Goal: Information Seeking & Learning: Learn about a topic

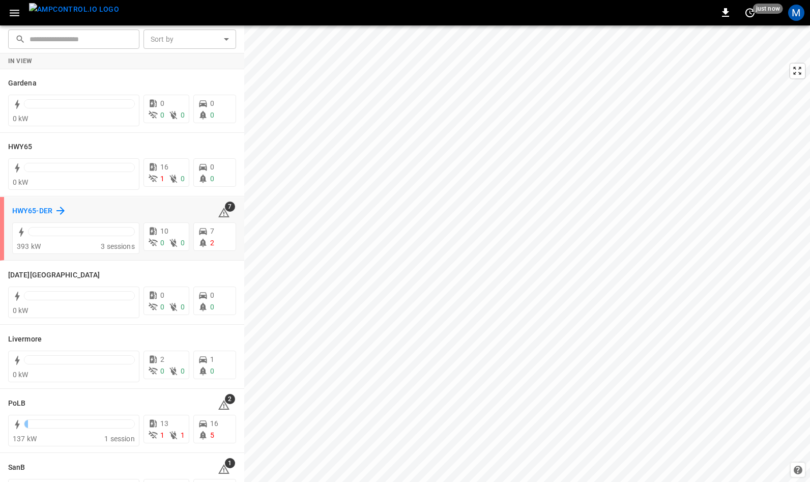
click at [37, 208] on h6 "HWY65-DER" at bounding box center [32, 211] width 40 height 11
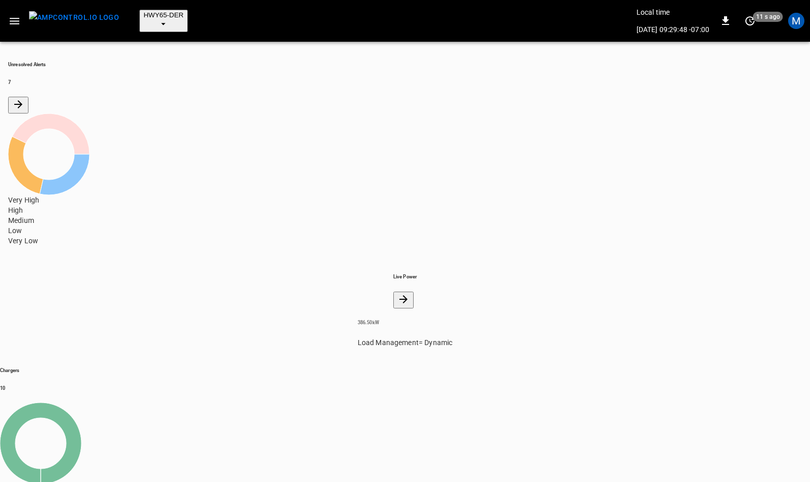
click at [19, 18] on icon "button" at bounding box center [15, 21] width 10 height 7
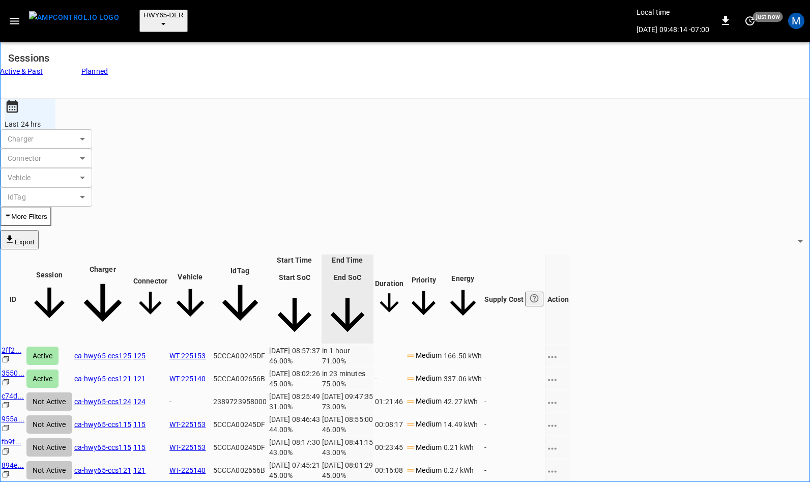
click at [24, 369] on link "3550 ..." at bounding box center [13, 373] width 23 height 8
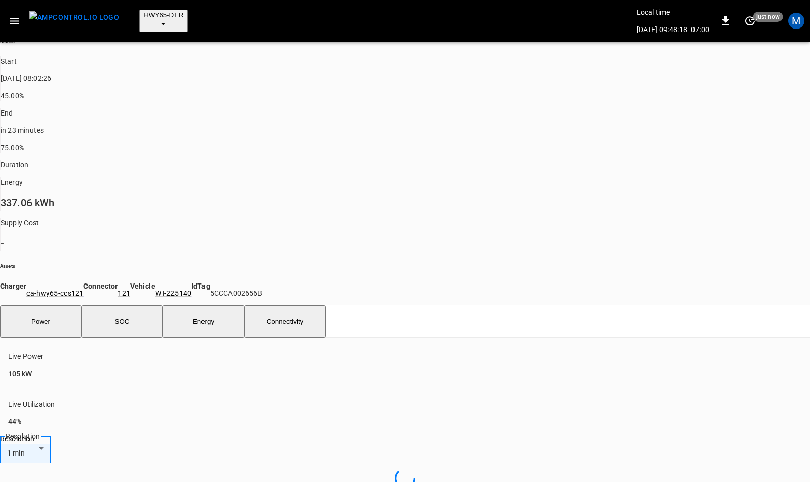
scroll to position [257, 0]
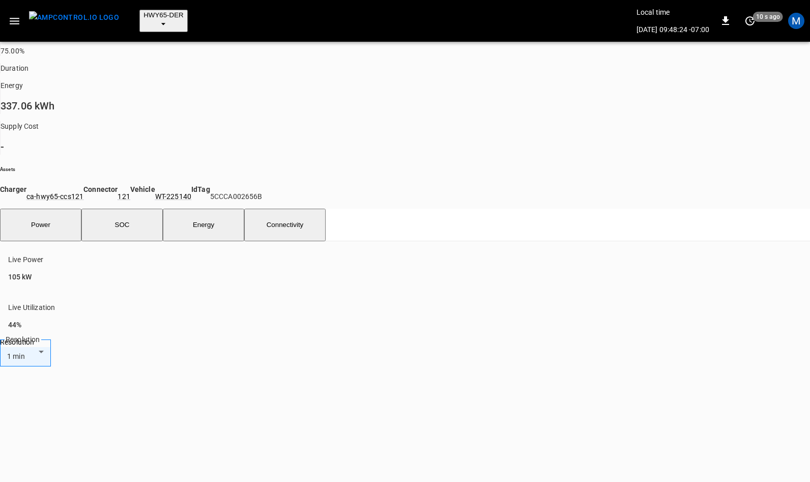
drag, startPoint x: 32, startPoint y: 237, endPoint x: 46, endPoint y: 237, distance: 14.8
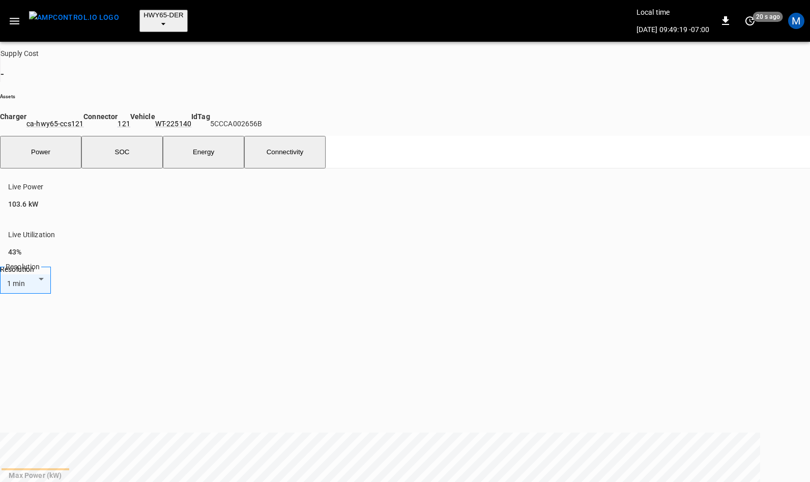
scroll to position [329, 0]
type input "**********"
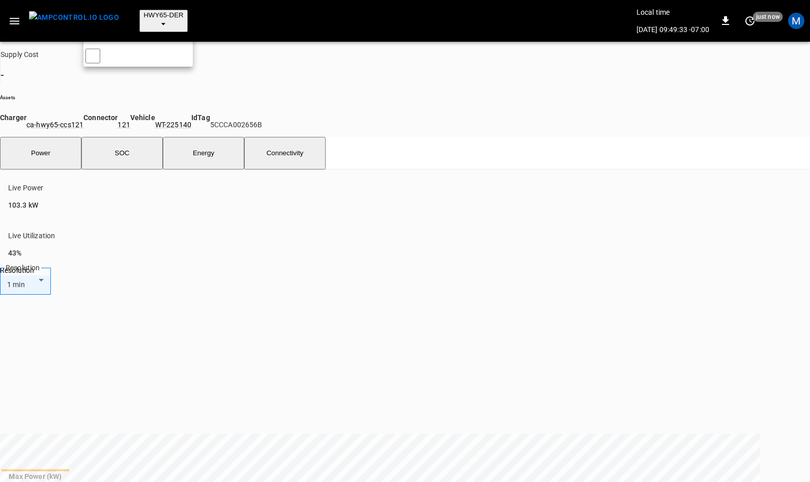
scroll to position [0, 0]
click at [387, 205] on div at bounding box center [405, 241] width 810 height 482
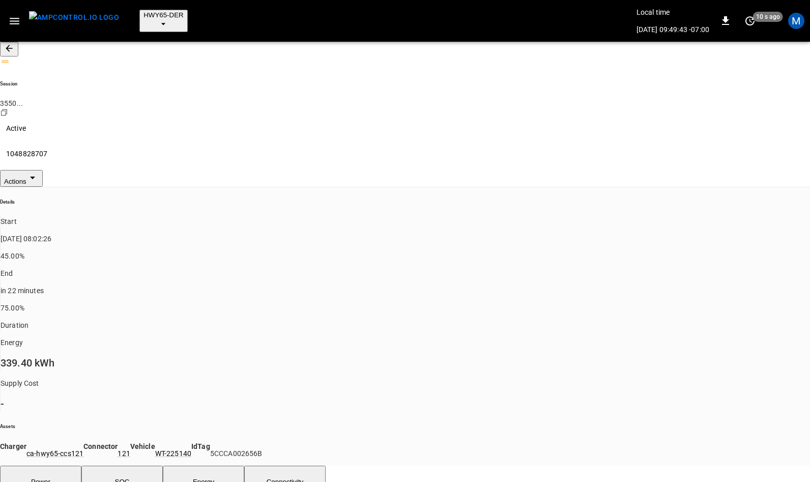
click at [14, 43] on icon "button" at bounding box center [9, 48] width 10 height 10
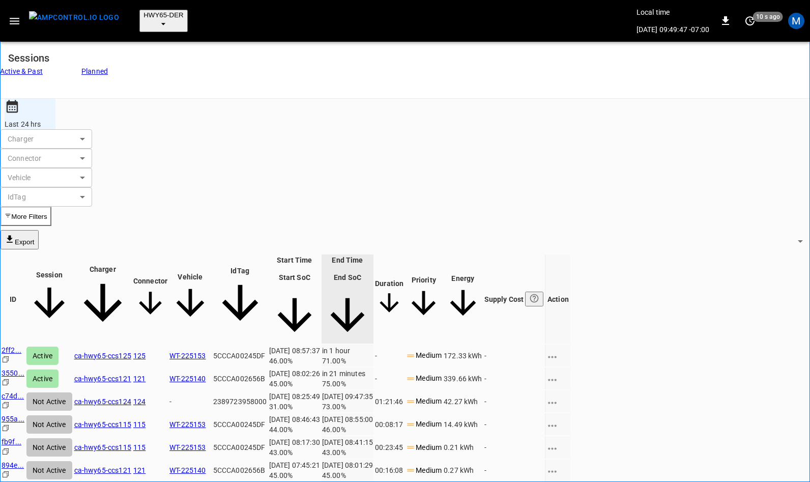
click at [24, 392] on link "c74d ..." at bounding box center [13, 396] width 22 height 8
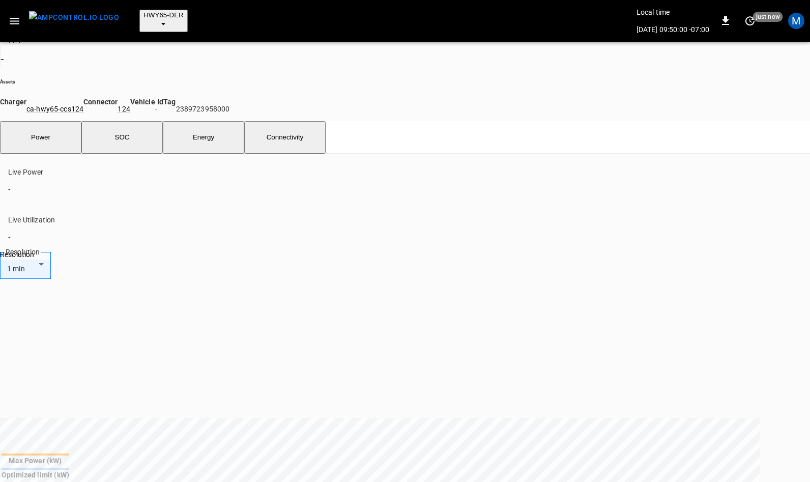
scroll to position [460, 0]
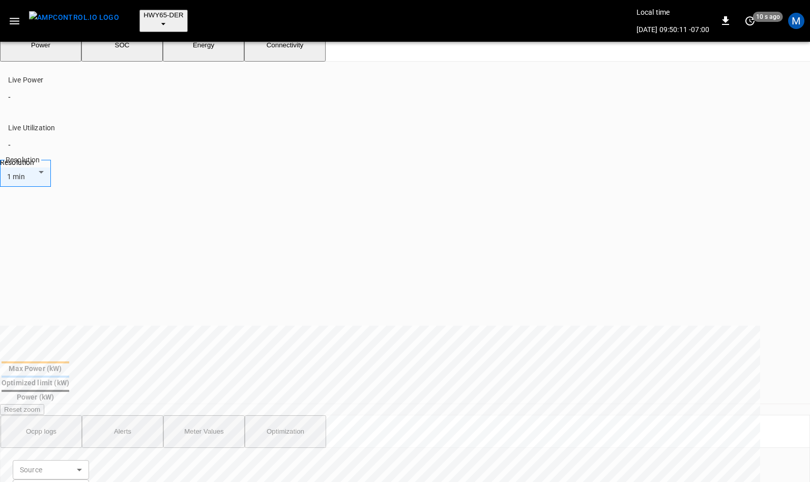
scroll to position [4551, 0]
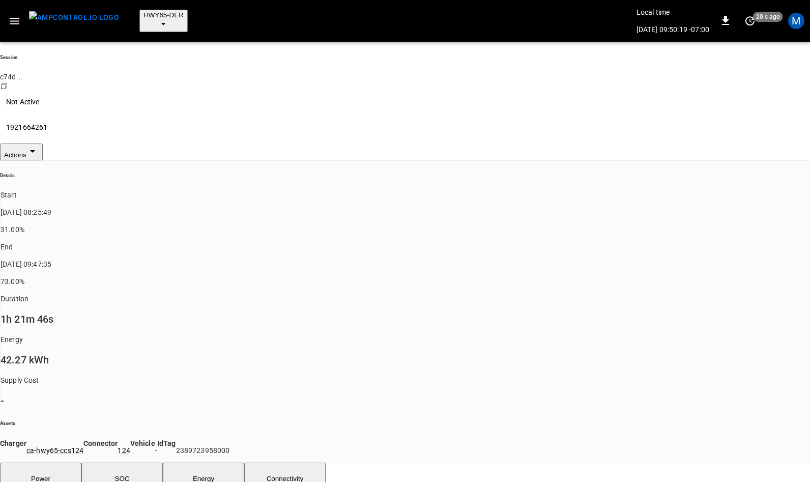
scroll to position [0, 0]
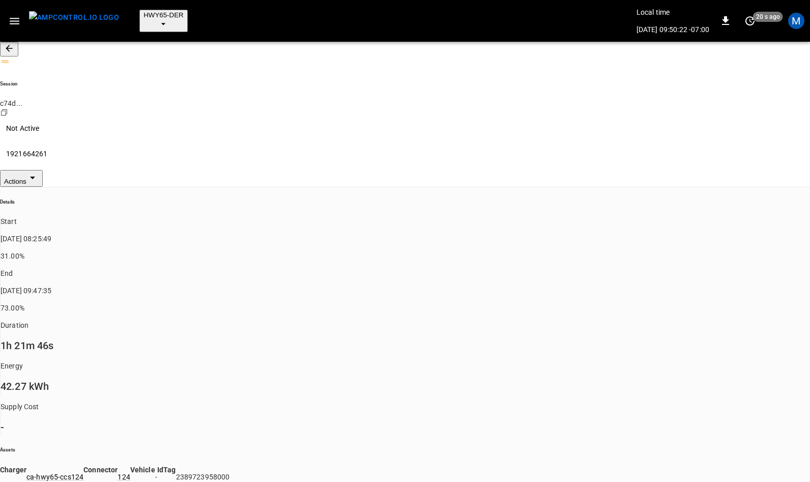
click at [12, 45] on icon "button" at bounding box center [9, 48] width 7 height 7
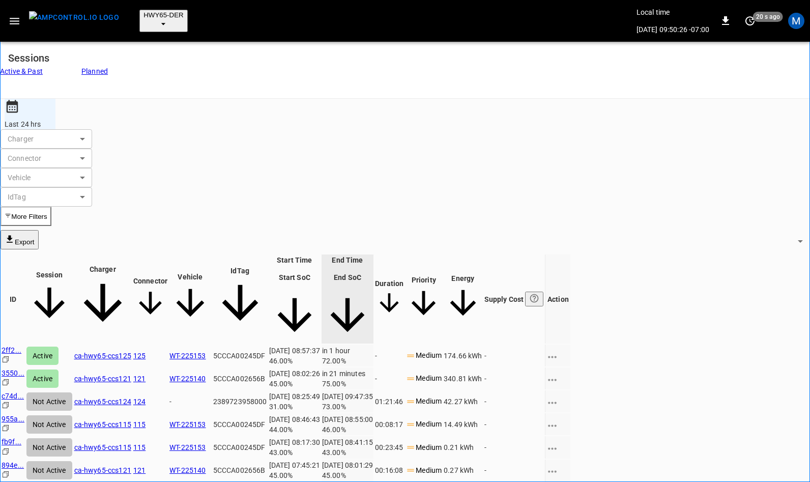
scroll to position [0, 1]
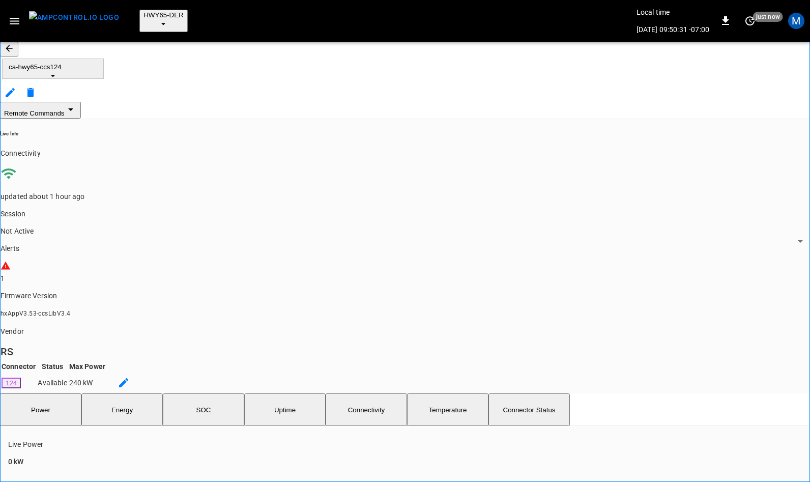
scroll to position [262, 0]
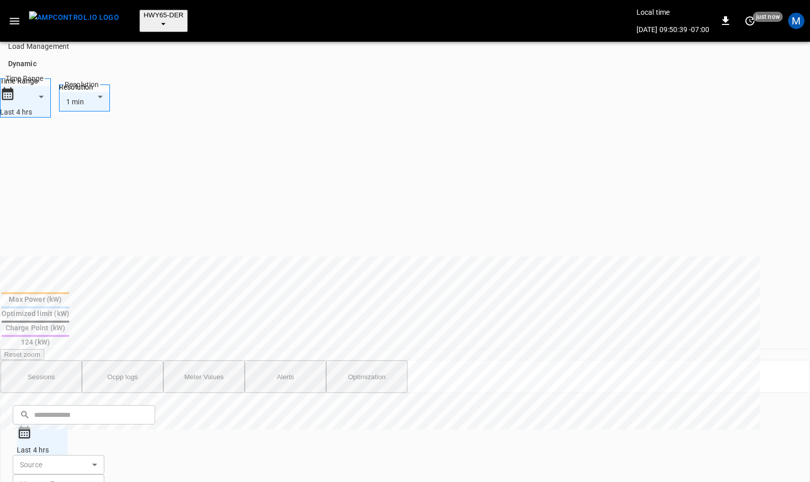
scroll to position [6134, 0]
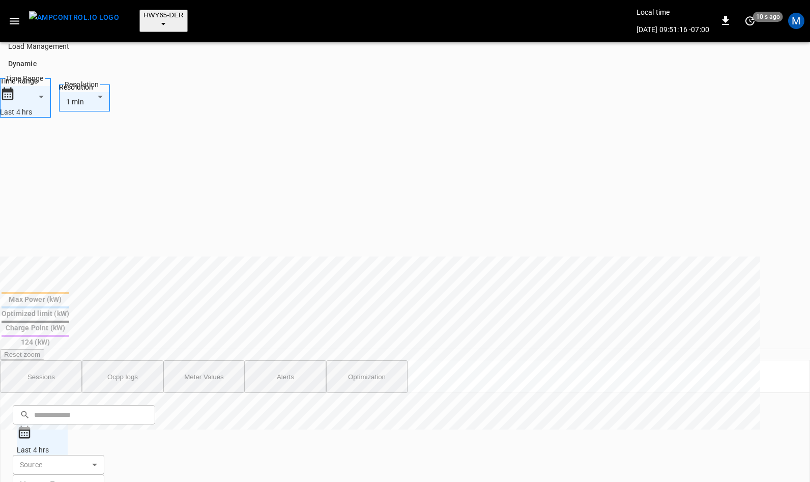
copy td "Authorize"
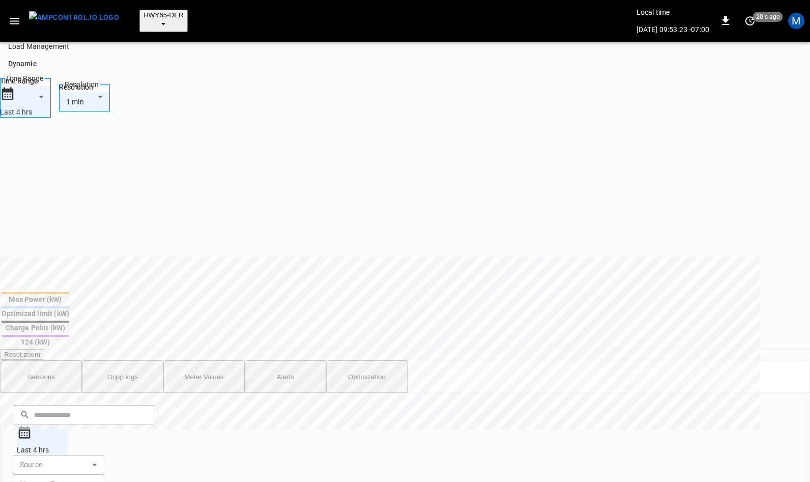
copy td "RemoteStartTransaction"
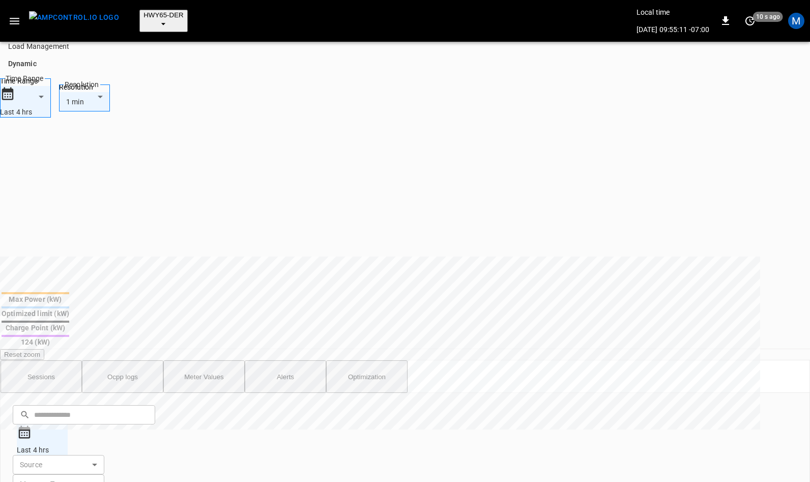
drag, startPoint x: 430, startPoint y: 354, endPoint x: 298, endPoint y: 353, distance: 131.8
copy td "5a56a0fc-fc9f-4d41-a848-6a769ee911b1"
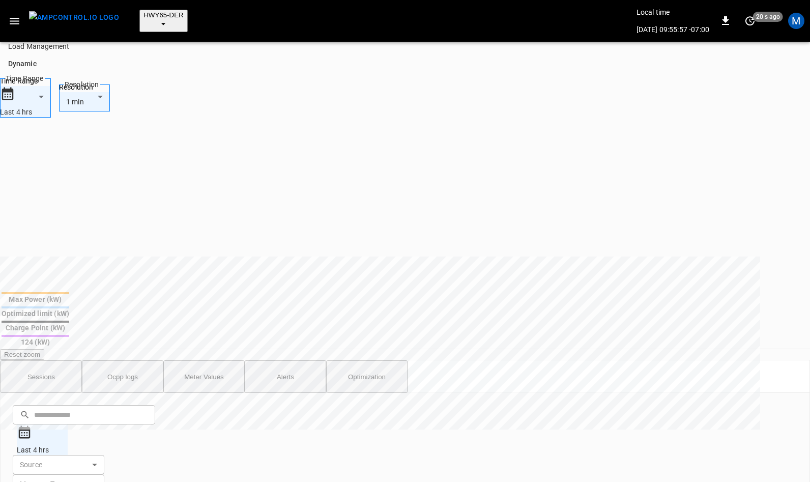
drag, startPoint x: 230, startPoint y: 292, endPoint x: 194, endPoint y: 291, distance: 36.6
copy div "Charger"
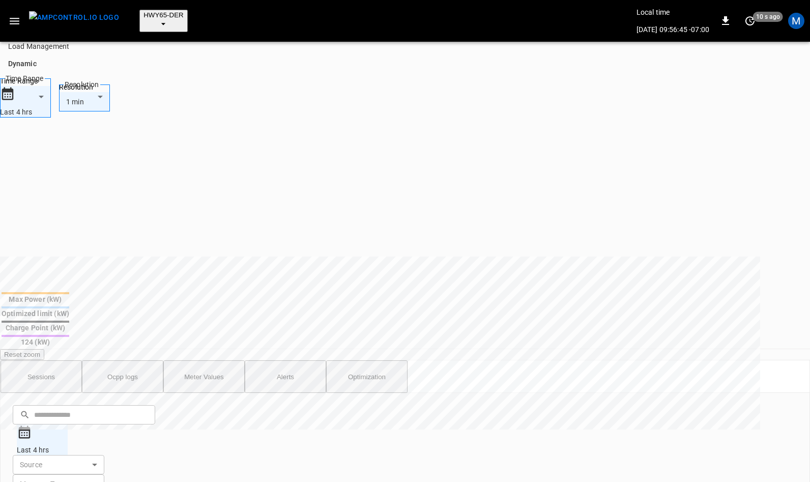
copy td "RemoteStartTransaction"
drag, startPoint x: 436, startPoint y: 292, endPoint x: 496, endPoint y: 291, distance: 60.5
copy td ""status":"Accepted""
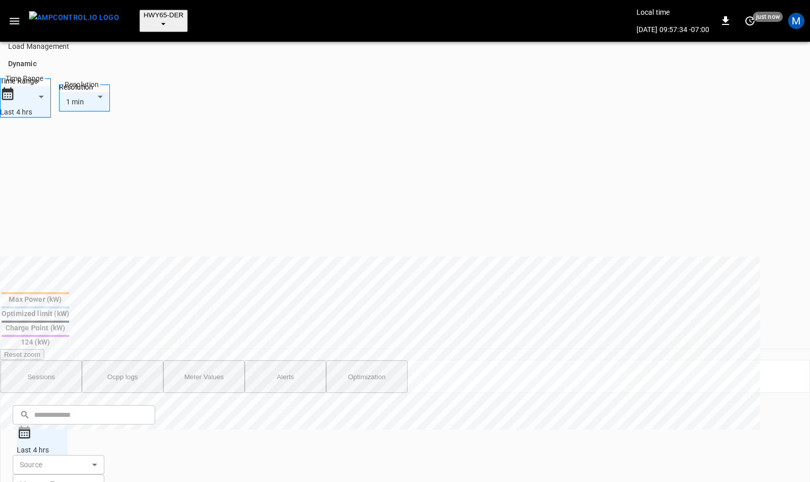
copy td "StartTransaction"
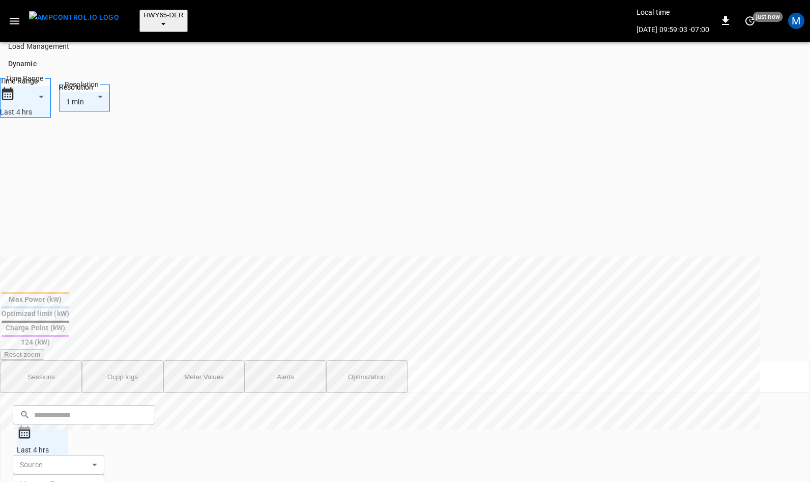
click at [301, 360] on button "Alerts" at bounding box center [285, 376] width 81 height 33
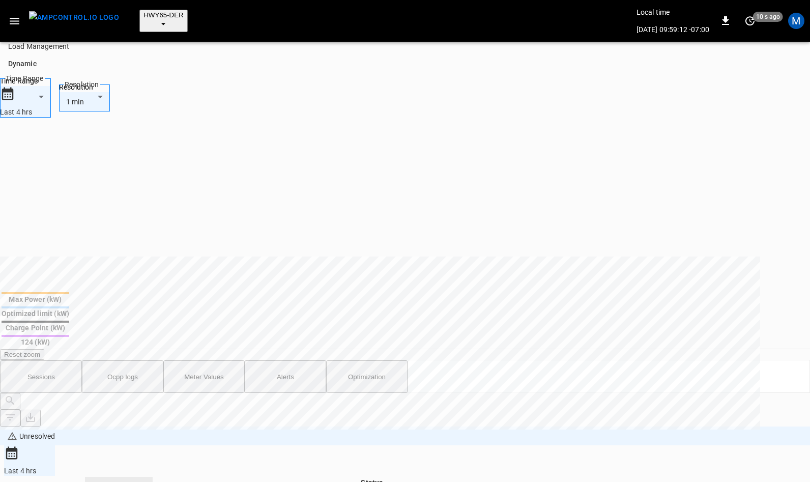
click at [129, 360] on button "Ocpp logs" at bounding box center [122, 376] width 81 height 33
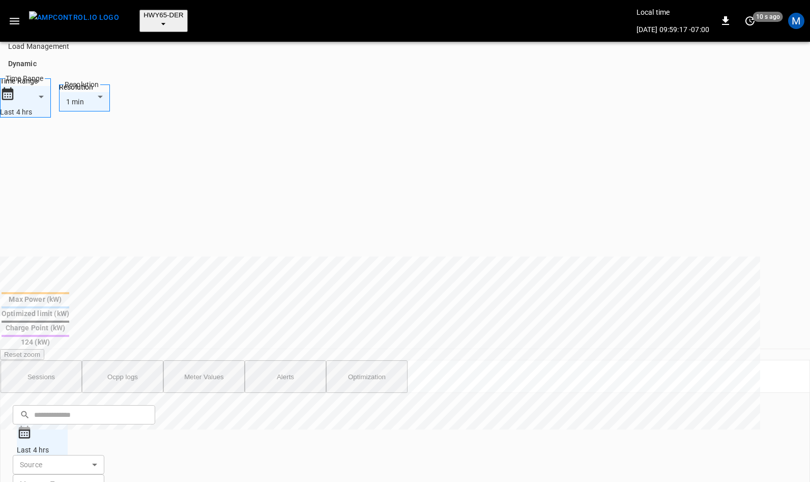
scroll to position [6050, 0]
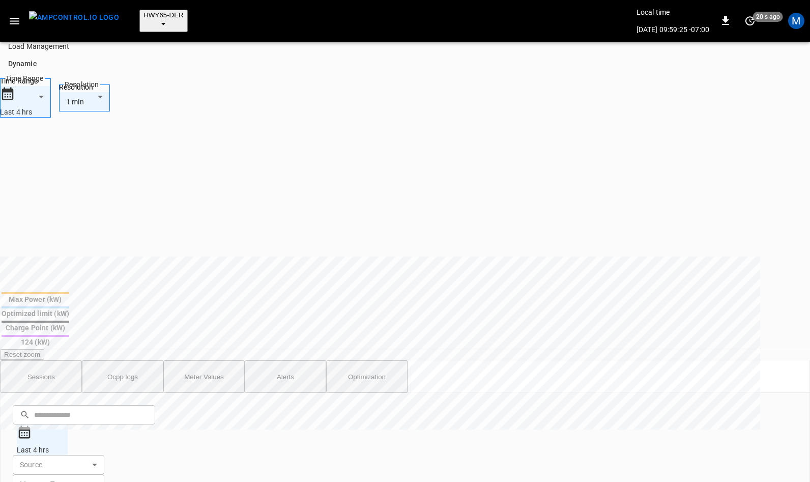
copy div "AmpCMS"
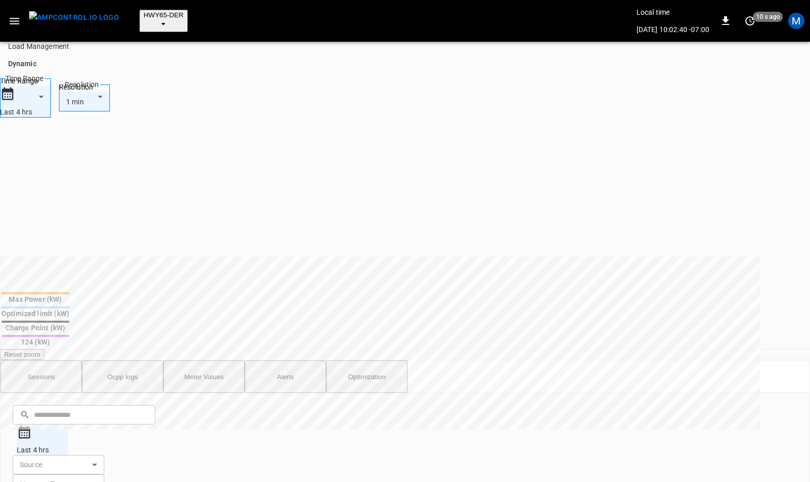
drag, startPoint x: 288, startPoint y: 258, endPoint x: 303, endPoint y: 258, distance: 14.2
copy td "RemoteStartTransaction"
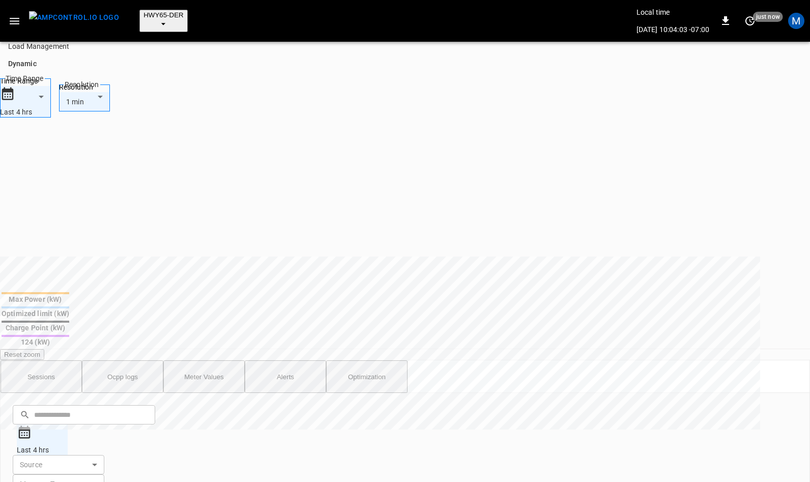
copy td "StartTransaction"
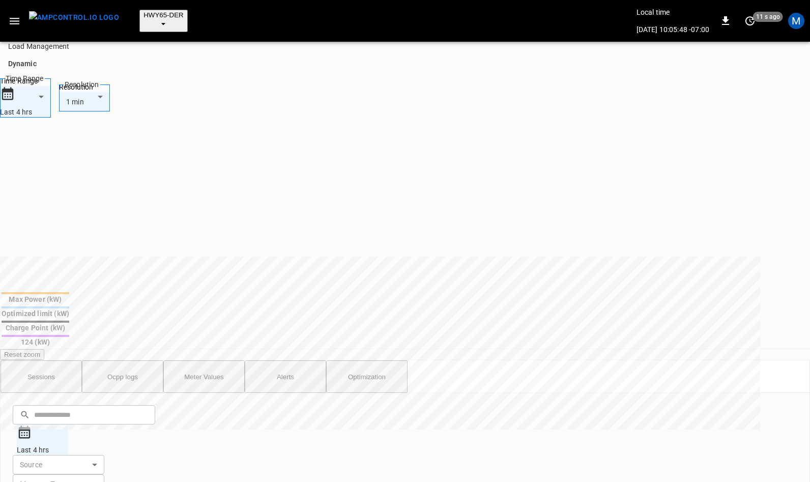
drag, startPoint x: 351, startPoint y: 297, endPoint x: 432, endPoint y: 296, distance: 81.4
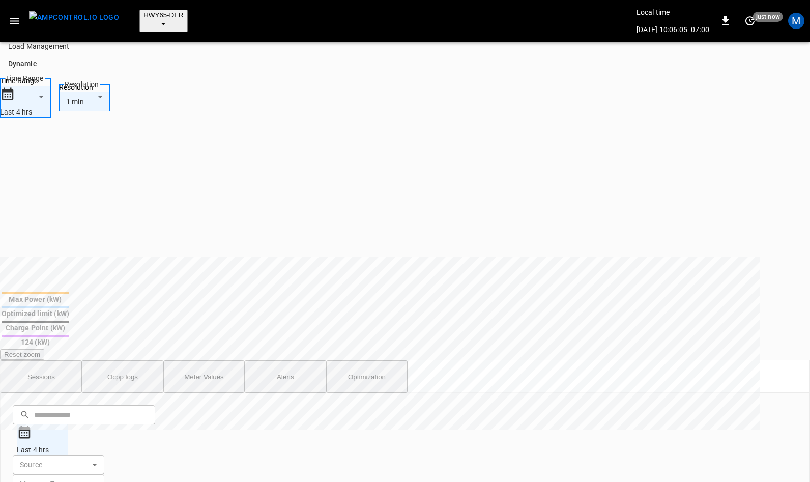
drag, startPoint x: 499, startPoint y: 259, endPoint x: 560, endPoint y: 259, distance: 60.5
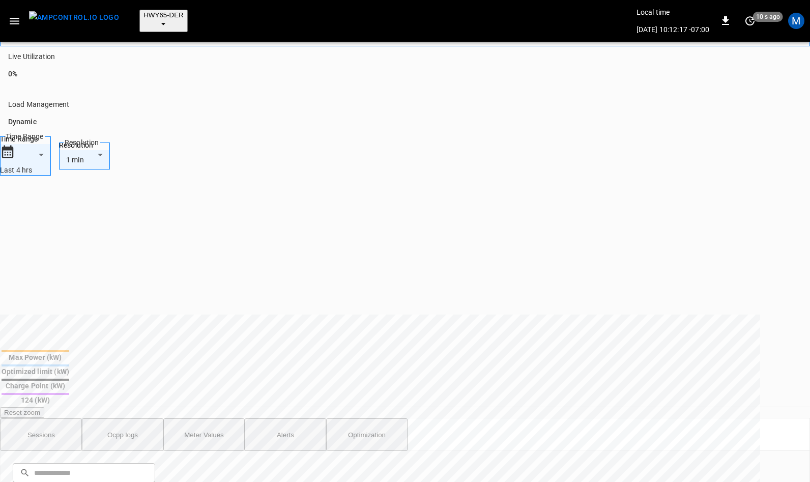
scroll to position [493, 0]
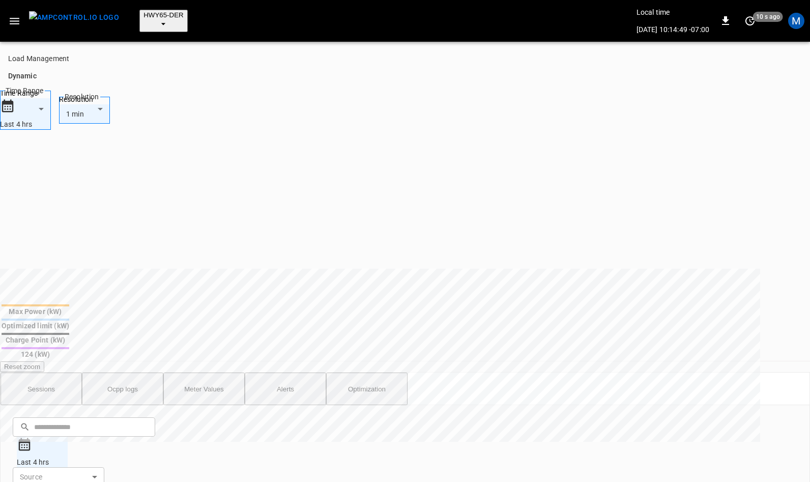
scroll to position [142, 0]
